Goal: Navigation & Orientation: Find specific page/section

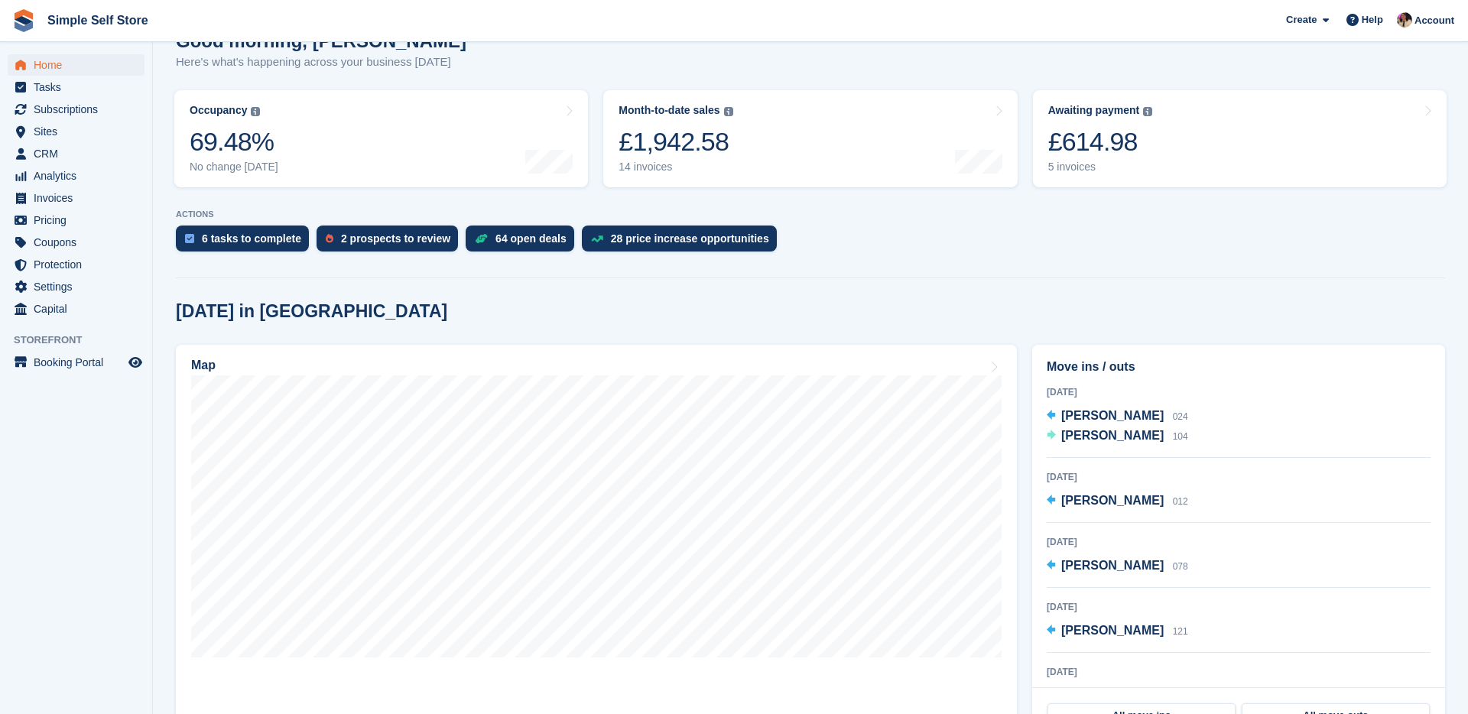
scroll to position [176, 0]
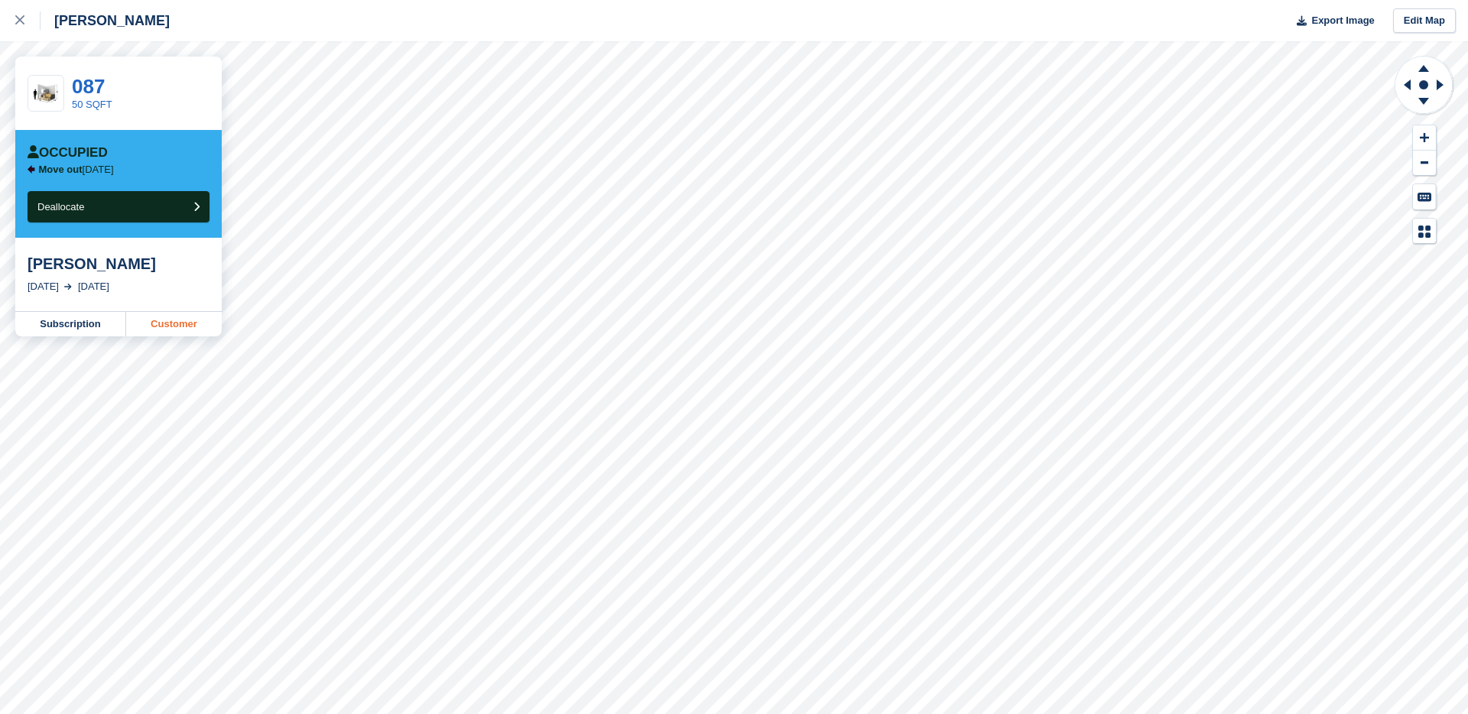
click at [169, 331] on link "Customer" at bounding box center [174, 324] width 96 height 24
click at [179, 326] on link "Customer" at bounding box center [174, 324] width 96 height 24
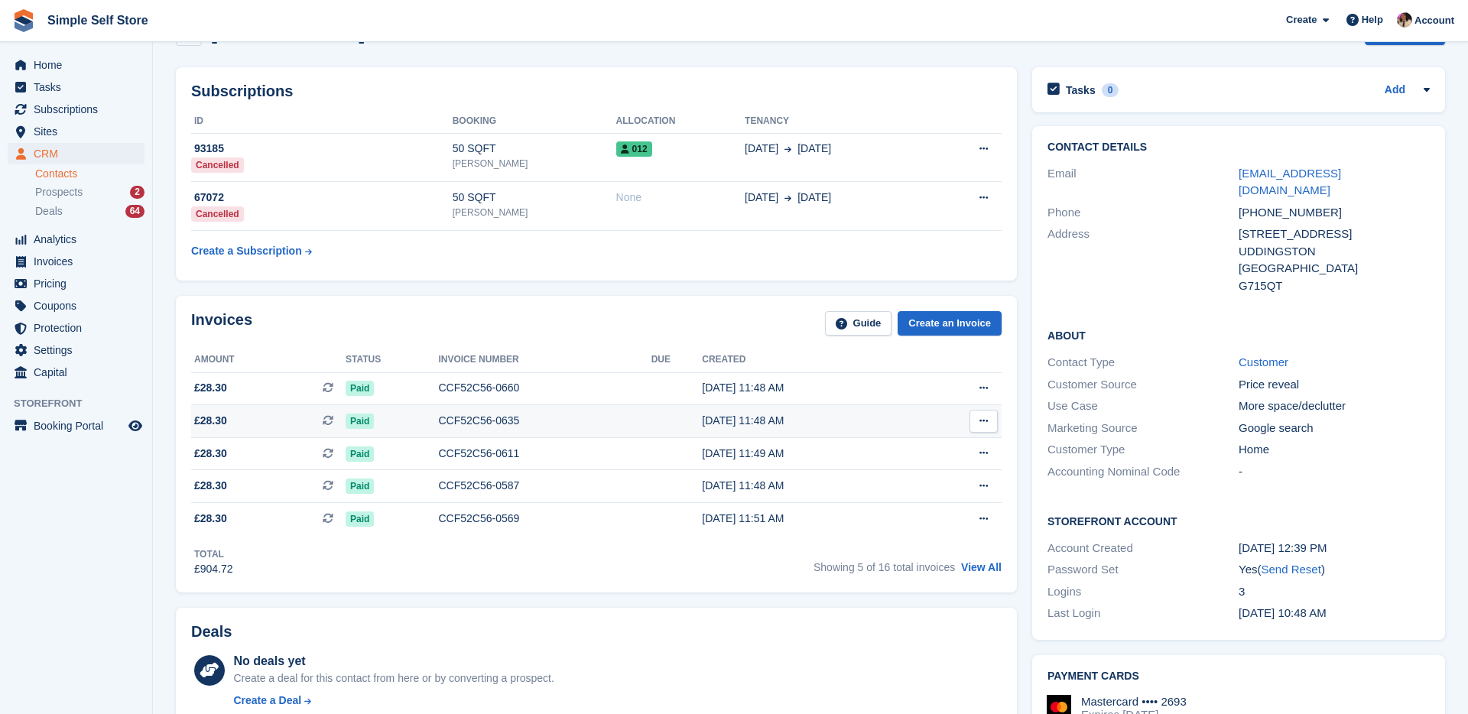
scroll to position [49, 0]
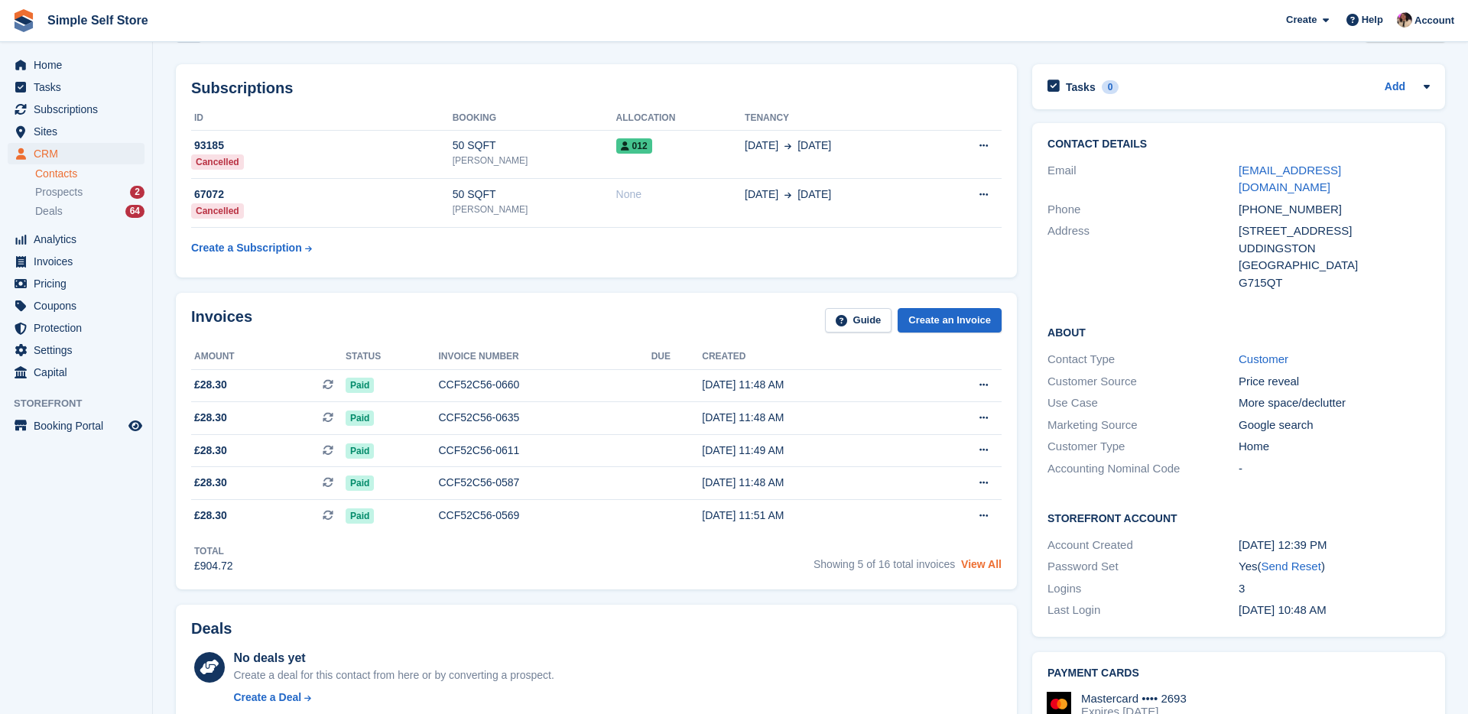
click at [973, 568] on link "View All" at bounding box center [981, 564] width 41 height 12
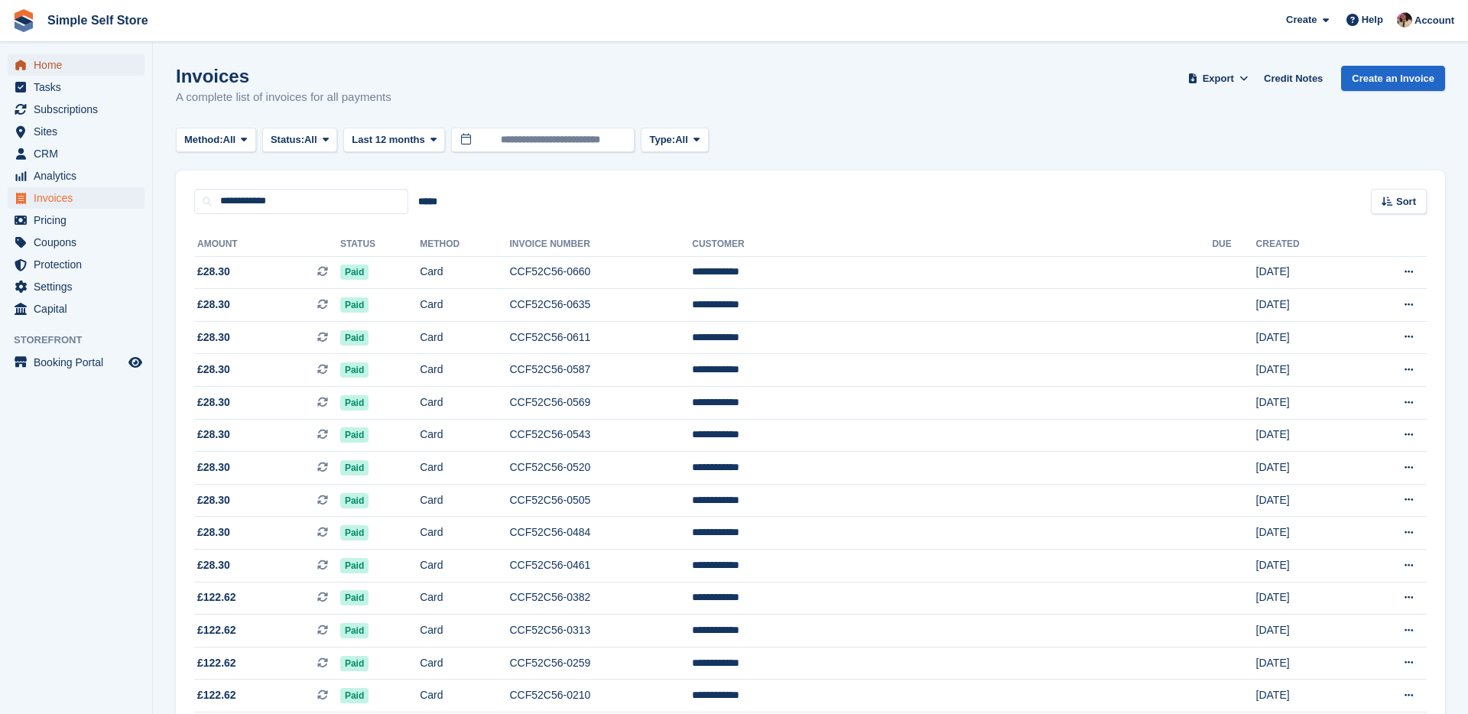
click at [61, 70] on span "Home" at bounding box center [80, 64] width 92 height 21
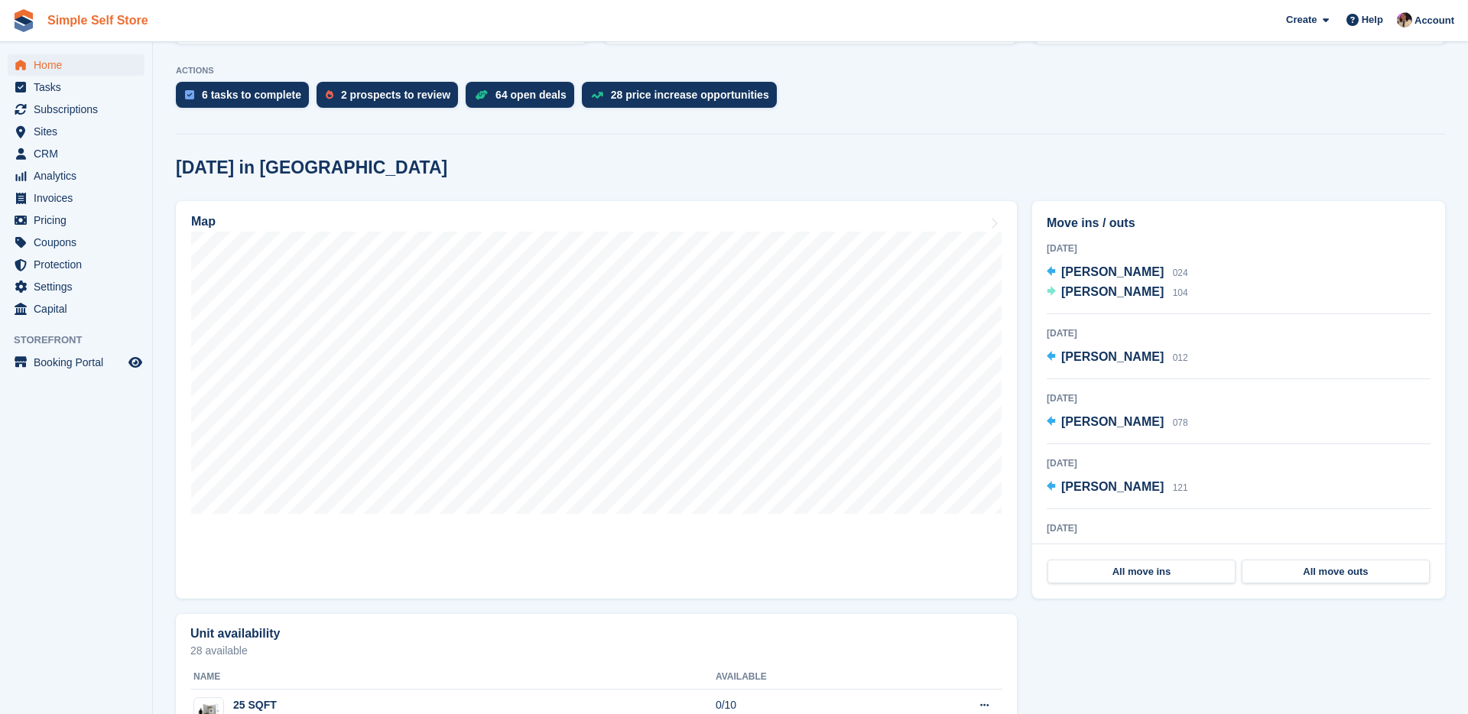
scroll to position [314, 0]
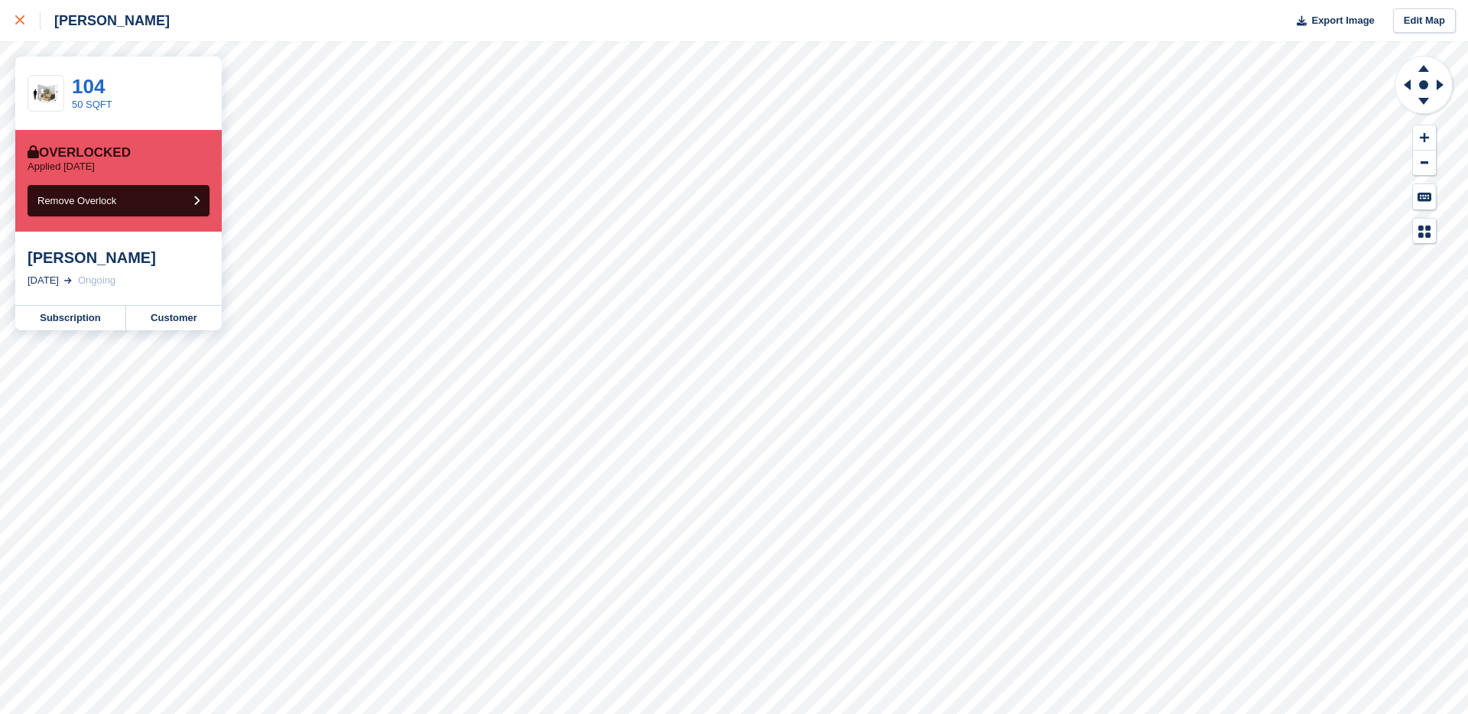
click at [17, 29] on div at bounding box center [27, 20] width 25 height 18
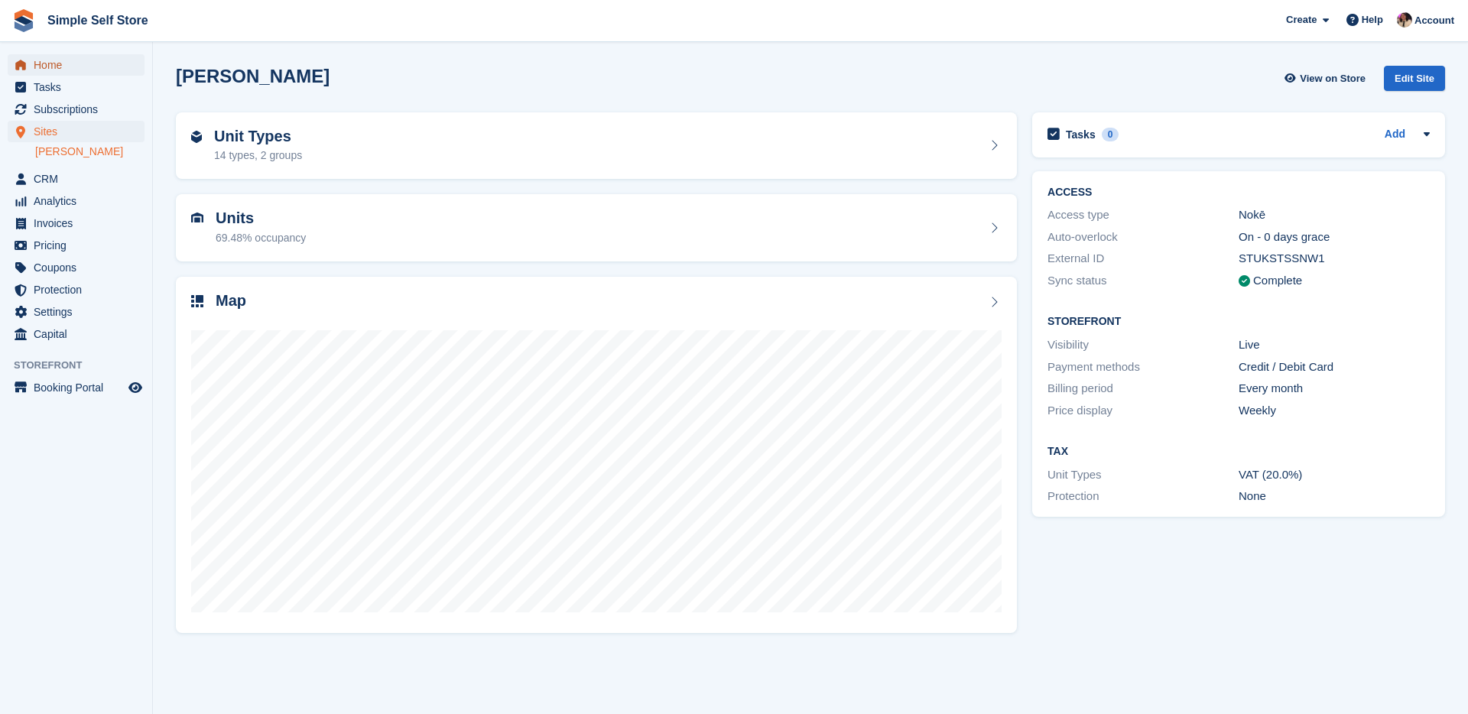
click at [69, 64] on span "Home" at bounding box center [80, 64] width 92 height 21
